Goal: Navigation & Orientation: Understand site structure

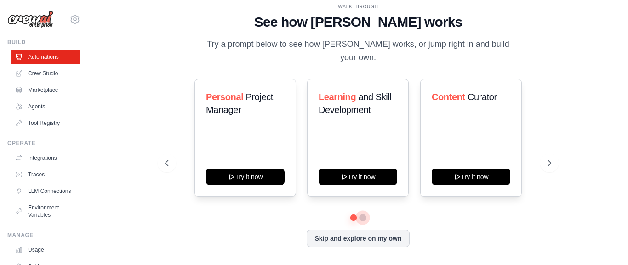
click at [363, 214] on button at bounding box center [362, 217] width 7 height 7
click at [353, 215] on button at bounding box center [353, 218] width 7 height 7
click at [41, 103] on link "Agents" at bounding box center [46, 106] width 69 height 15
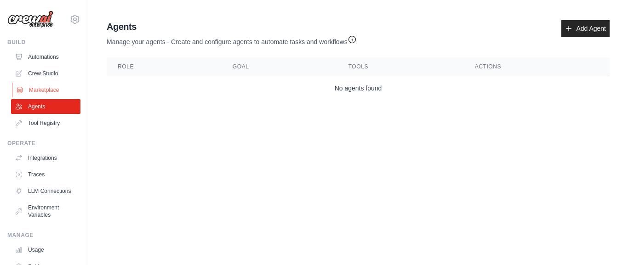
click at [44, 88] on link "Marketplace" at bounding box center [46, 90] width 69 height 15
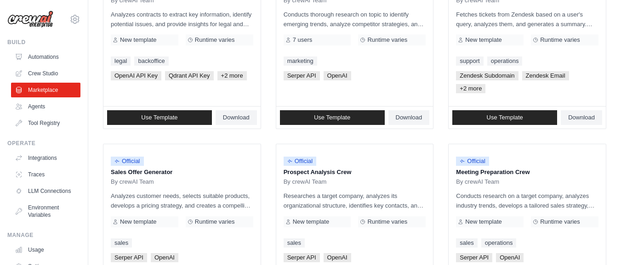
scroll to position [83, 0]
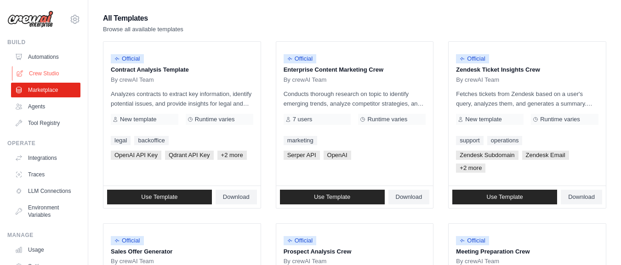
click at [49, 75] on link "Crew Studio" at bounding box center [46, 73] width 69 height 15
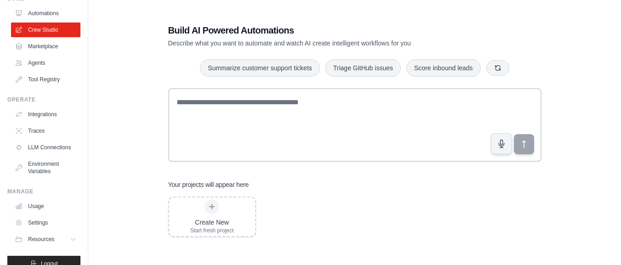
scroll to position [65, 0]
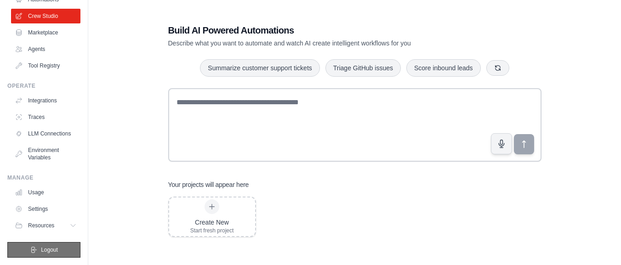
click at [41, 248] on span "Logout" at bounding box center [49, 249] width 17 height 7
